Goal: Download file/media

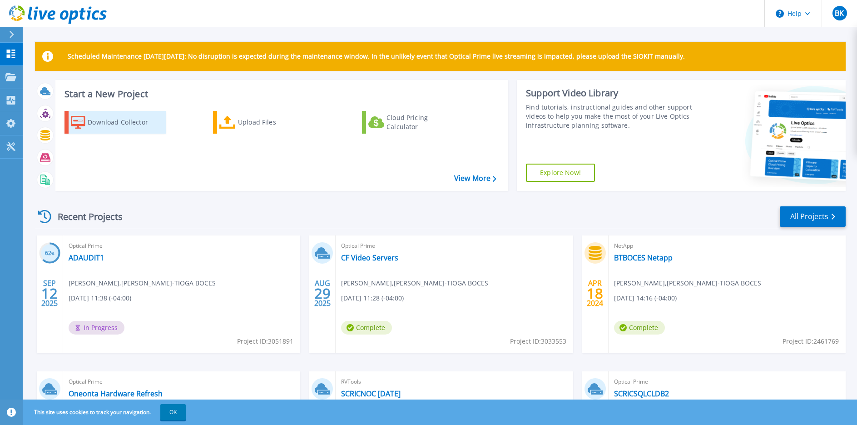
click at [103, 119] on div "Download Collector" at bounding box center [124, 122] width 73 height 18
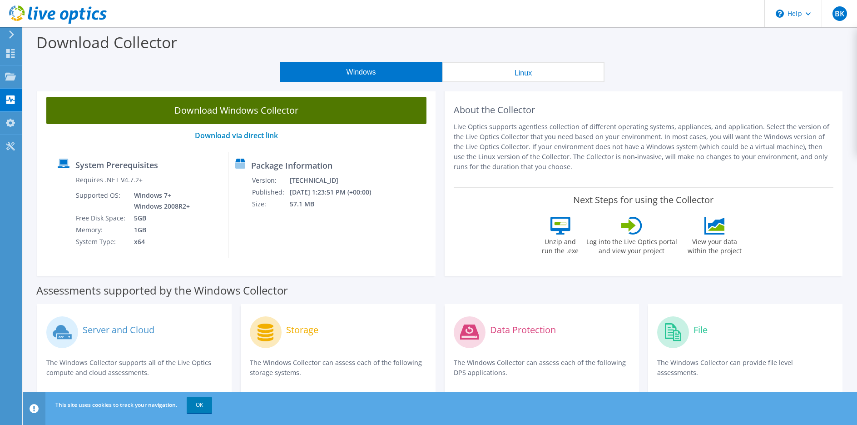
click at [335, 114] on link "Download Windows Collector" at bounding box center [236, 110] width 380 height 27
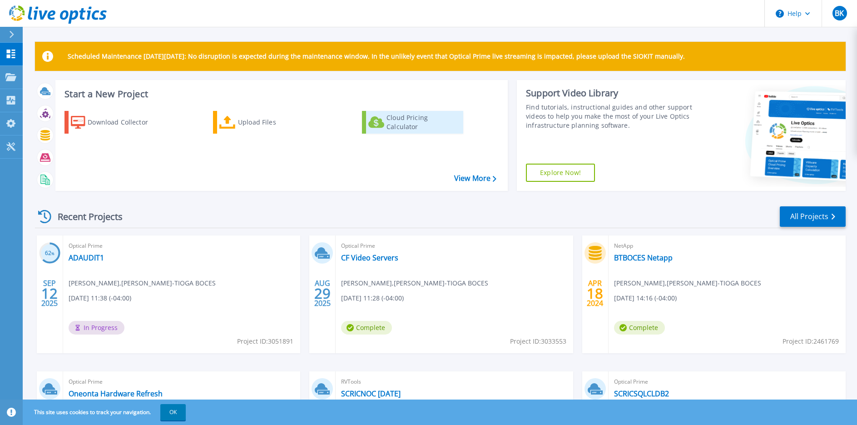
click at [403, 125] on div "Cloud Pricing Calculator" at bounding box center [422, 122] width 73 height 18
click at [134, 32] on div "Scheduled Maintenance on Monday 22nd September: No disruption is expected durin…" at bounding box center [440, 257] width 834 height 514
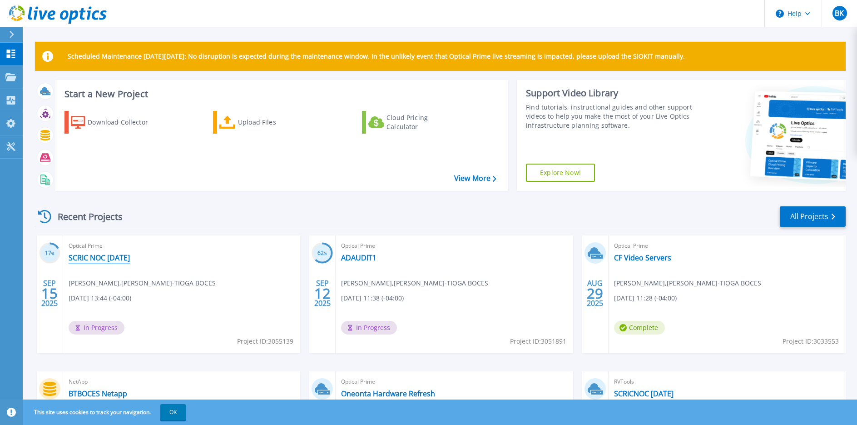
click at [127, 258] on link "SCRIC NOC [DATE]" at bounding box center [99, 257] width 61 height 9
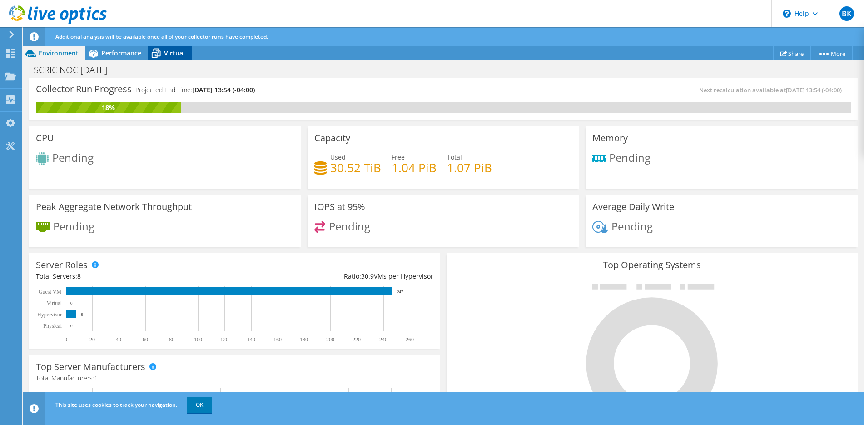
click at [172, 55] on span "Virtual" at bounding box center [174, 53] width 21 height 9
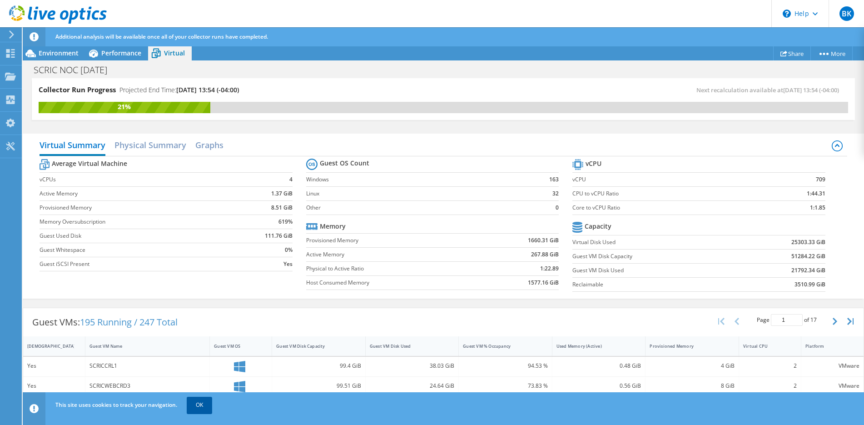
click at [199, 404] on link "OK" at bounding box center [199, 404] width 25 height 16
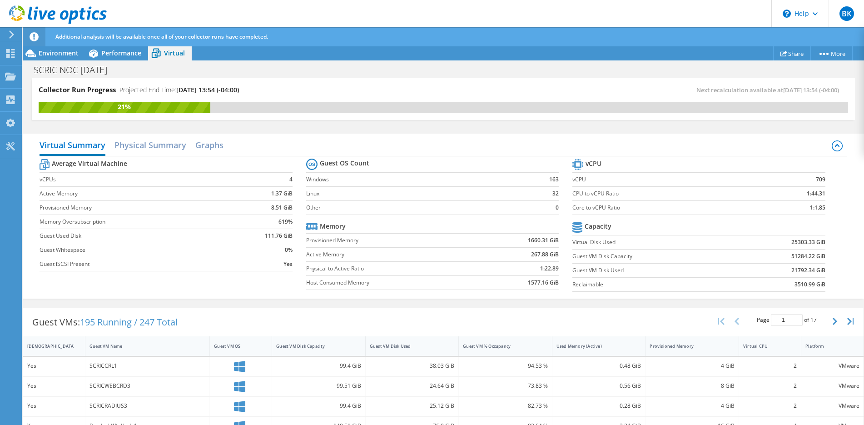
click at [109, 365] on div "SCRICCRL1" at bounding box center [147, 366] width 116 height 10
click at [831, 55] on link "More" at bounding box center [831, 53] width 42 height 14
click at [414, 62] on div "SCRIC NOC [DATE] Print" at bounding box center [443, 69] width 841 height 17
click at [114, 54] on span "Performance" at bounding box center [121, 53] width 40 height 9
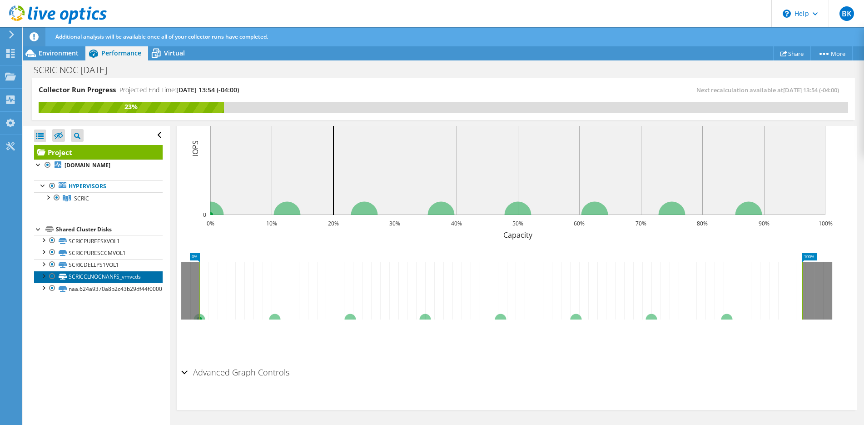
click at [121, 277] on link "SCRICCLNOCNANFS_vmvcds" at bounding box center [98, 277] width 129 height 12
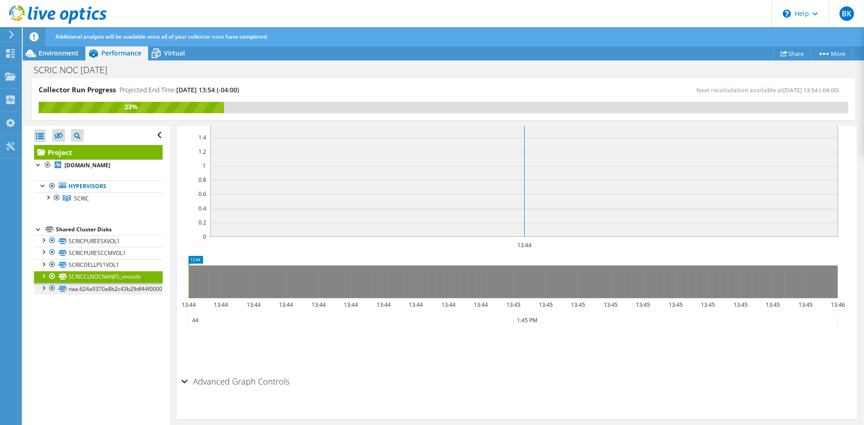
scroll to position [276, 0]
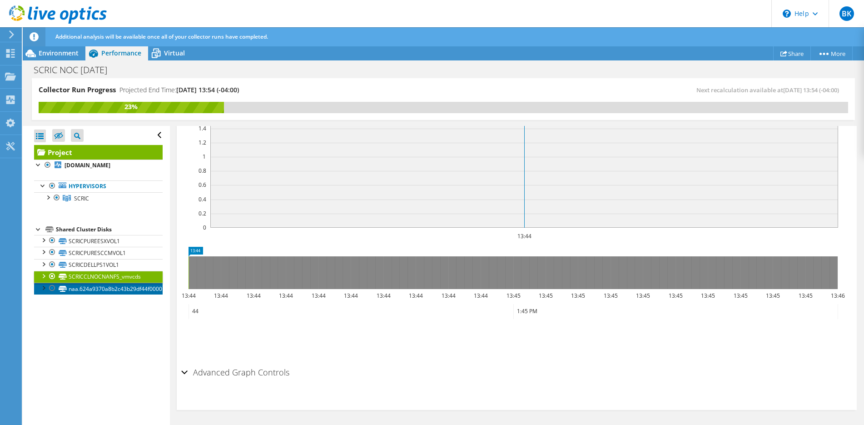
click at [120, 291] on link "naa.624a9370a8b2c43b29df44f0000117d2" at bounding box center [98, 288] width 129 height 12
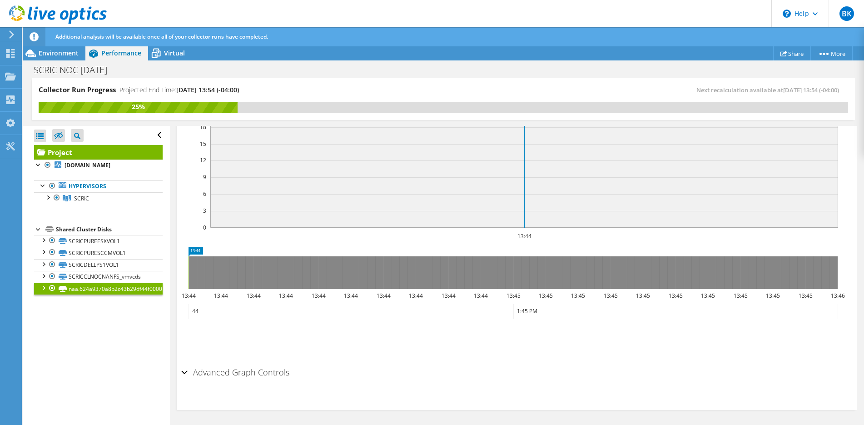
click at [42, 287] on div at bounding box center [43, 286] width 9 height 9
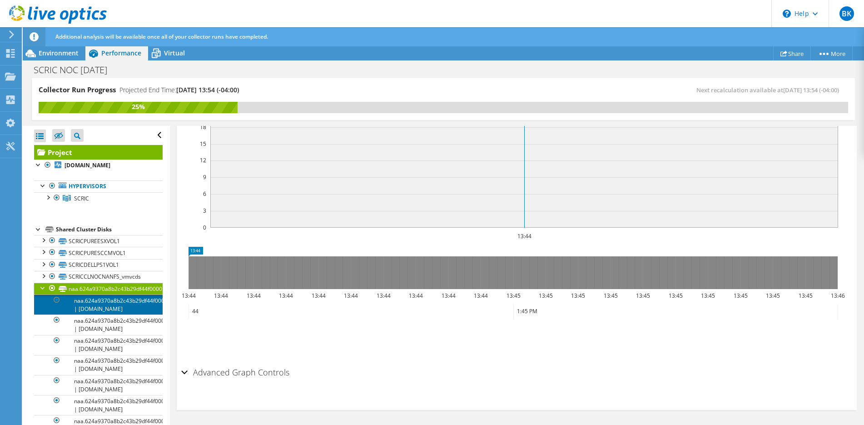
click at [86, 313] on link "naa.624a9370a8b2c43b29df44f0000117d2 | [DOMAIN_NAME]" at bounding box center [98, 304] width 129 height 20
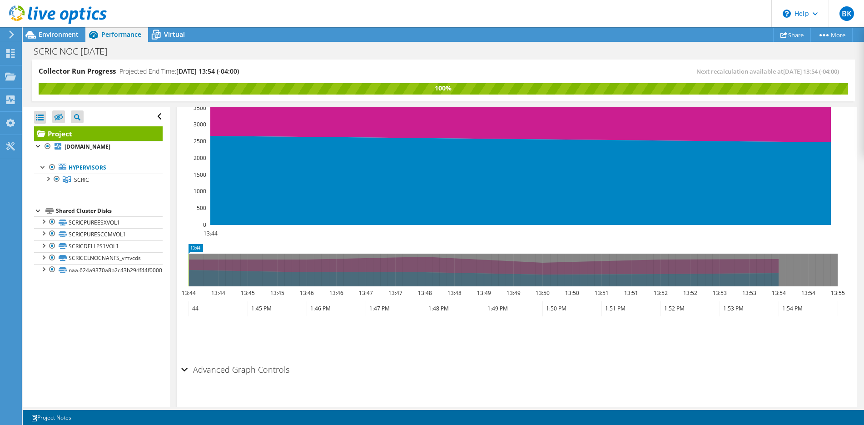
scroll to position [260, 0]
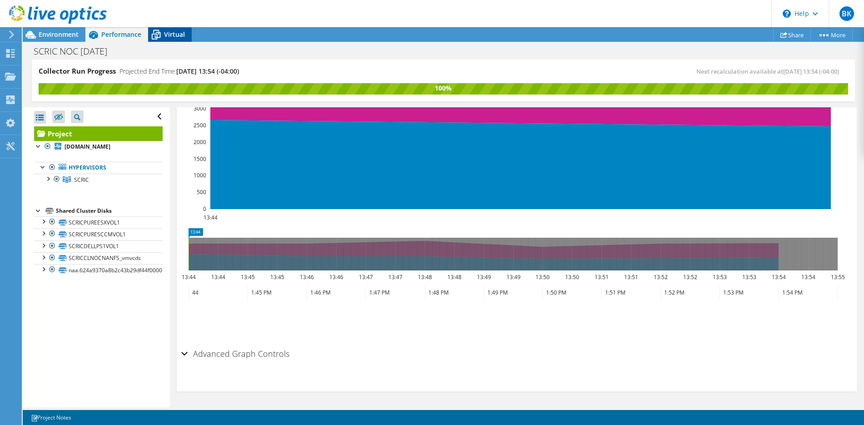
click at [177, 33] on span "Virtual" at bounding box center [174, 34] width 21 height 9
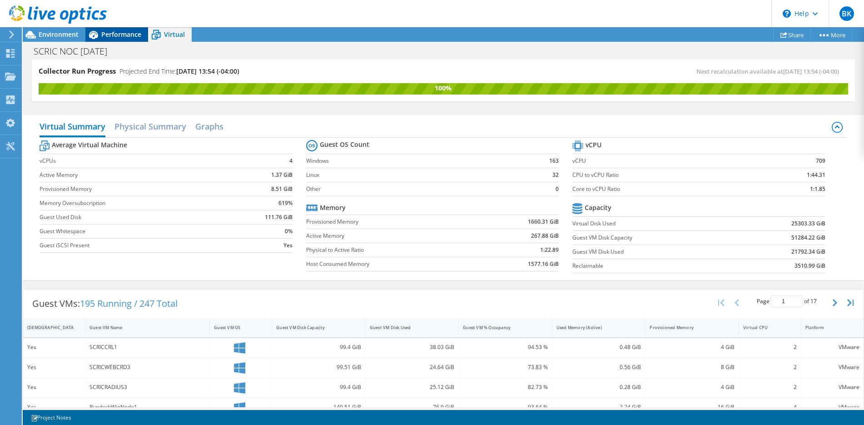
click at [127, 31] on span "Performance" at bounding box center [121, 34] width 40 height 9
